Goal: Task Accomplishment & Management: Complete application form

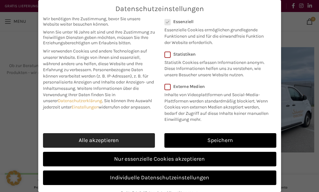
click at [104, 144] on link "Alle akzeptieren" at bounding box center [99, 140] width 112 height 15
checkbox input "true"
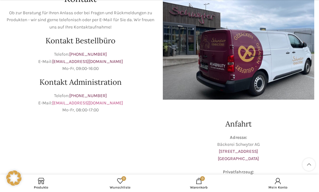
scroll to position [63, 0]
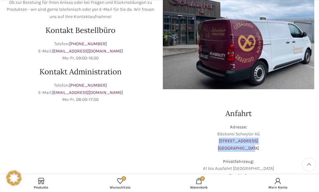
drag, startPoint x: 260, startPoint y: 140, endPoint x: 256, endPoint y: 145, distance: 6.8
click at [257, 146] on p "Adresse: Bäckerei Schwyter AG Schuppisstrasse 17 9016 St. Gallen" at bounding box center [239, 138] width 152 height 28
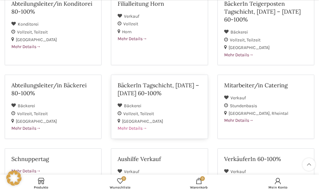
scroll to position [95, 0]
click at [239, 120] on span "Mehr Details" at bounding box center [238, 120] width 29 height 5
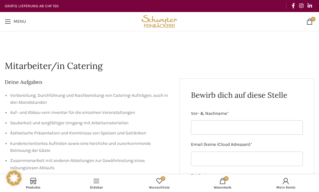
scroll to position [32, 0]
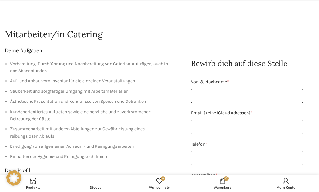
click at [219, 94] on input "Vor- & Nachname *" at bounding box center [247, 95] width 112 height 15
type input "Claudia Schärli"
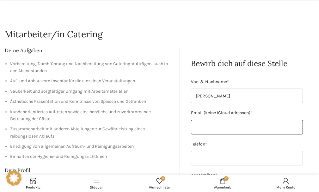
type input "fredi.grueebler41@gmail.com"
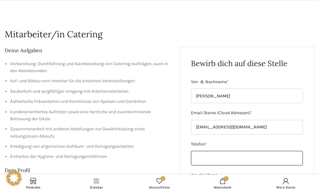
type input "0762987441"
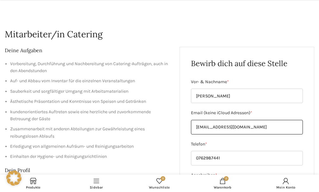
drag, startPoint x: 260, startPoint y: 127, endPoint x: 199, endPoint y: 130, distance: 60.8
click at [187, 126] on div "Bewirb dich auf diese Stelle Vor- & Nachname * Claudia Schärli Email (keine iCl…" at bounding box center [247, 179] width 135 height 265
type input "claudia.schaerli19@gmail.com"
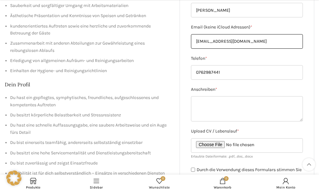
scroll to position [126, 0]
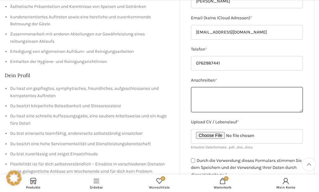
click at [205, 99] on textarea "Anschreiben *" at bounding box center [247, 99] width 112 height 25
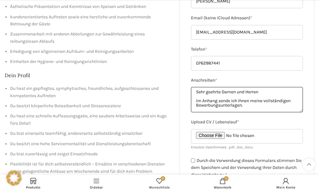
scroll to position [1, 0]
drag, startPoint x: 217, startPoint y: 109, endPoint x: 222, endPoint y: 112, distance: 5.2
click at [218, 110] on textarea "Sehr geehrte Damen und Herren Im Anhang sende ich Ihnen meine vollständigen Bew…" at bounding box center [247, 99] width 112 height 25
click at [283, 108] on textarea "Sehr geehrte Damen und Herren Im Anhang sende ich Ihnen meine vollständigen Bew…" at bounding box center [247, 99] width 112 height 25
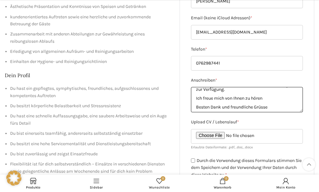
scroll to position [32, 0]
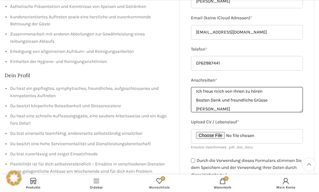
type textarea "Sehr geehrte Damen und Herren Im Anhang sende ich Ihnen meine vollständigen Bew…"
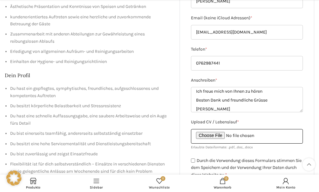
click at [209, 137] on input "Upload CV / Lebenslauf *" at bounding box center [247, 136] width 112 height 15
click at [213, 135] on input "Upload CV / Lebenslauf *" at bounding box center [247, 136] width 112 height 15
type input "C:\fakepath\Lebenslauf PDF.pdf"
click at [253, 134] on input "Upload CV / Lebenslauf *" at bounding box center [247, 136] width 112 height 15
click at [220, 135] on input "Upload CV / Lebenslauf *" at bounding box center [247, 136] width 112 height 15
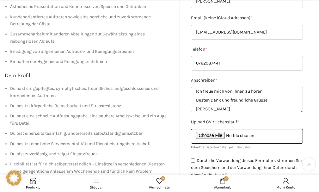
click at [219, 135] on input "Upload CV / Lebenslauf *" at bounding box center [247, 136] width 112 height 15
type input "C:\fakepath\Lebenslauf PDF.pdf"
click at [213, 135] on input "Upload CV / Lebenslauf *" at bounding box center [247, 136] width 112 height 15
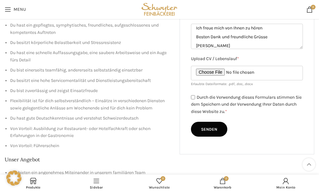
scroll to position [158, 0]
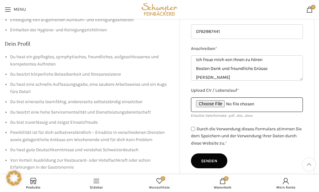
click at [225, 102] on input "Upload CV / Lebenslauf *" at bounding box center [247, 104] width 112 height 15
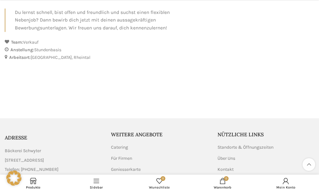
scroll to position [429, 0]
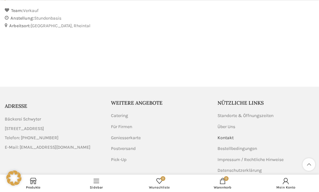
click at [231, 135] on link "Kontakt" at bounding box center [225, 138] width 17 height 6
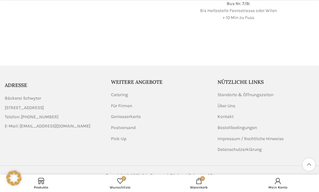
scroll to position [260, 0]
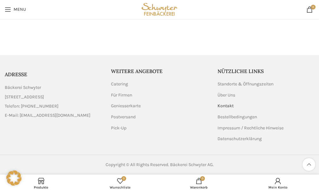
click at [231, 107] on link "Kontakt" at bounding box center [225, 106] width 17 height 6
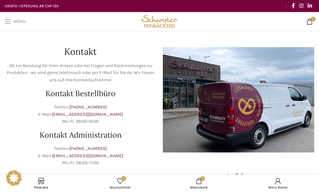
click at [6, 22] on span "Open mobile menu" at bounding box center [8, 21] width 6 height 6
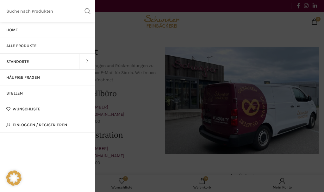
click at [9, 92] on span "Stellen" at bounding box center [14, 93] width 16 height 5
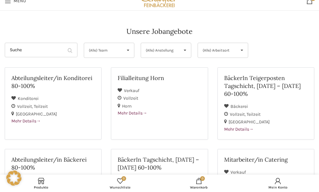
scroll to position [32, 0]
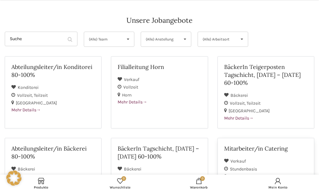
click at [231, 156] on div "Mitarbeiter/in Catering" at bounding box center [265, 150] width 83 height 13
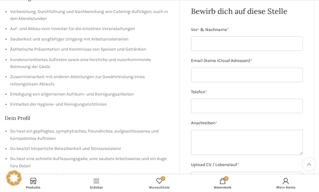
scroll to position [95, 0]
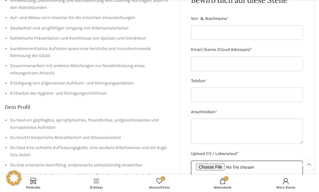
click at [210, 162] on input "Upload CV / Lebenslauf *" at bounding box center [247, 168] width 112 height 15
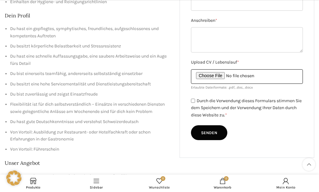
scroll to position [190, 0]
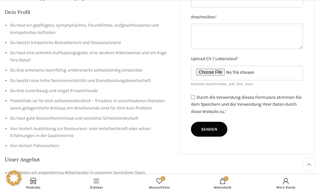
click at [219, 57] on label "Upload CV / Lebenslauf *" at bounding box center [247, 58] width 112 height 7
click at [219, 66] on input "Upload CV / Lebenslauf *" at bounding box center [247, 73] width 112 height 15
type input "C:\fakepath\Lebenslauf PDF.pdf"
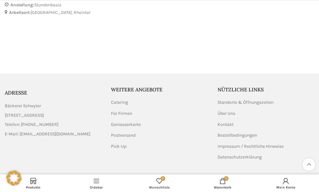
scroll to position [461, 0]
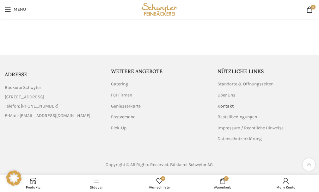
click at [232, 104] on link "Kontakt" at bounding box center [225, 106] width 17 height 6
